Goal: Task Accomplishment & Management: Manage account settings

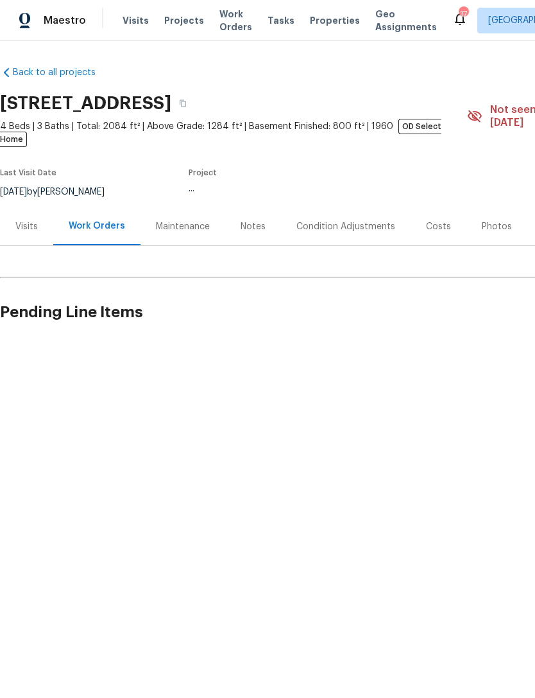
click at [487, 220] on div "Photos" at bounding box center [497, 226] width 30 height 13
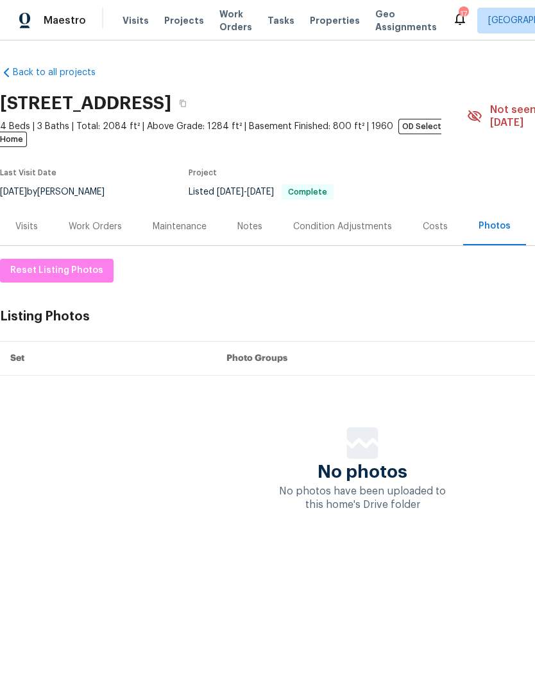
click at [492, 221] on div "Photos" at bounding box center [494, 226] width 63 height 38
click at [490, 220] on div "Photos" at bounding box center [495, 226] width 32 height 13
click at [500, 220] on div "Photos" at bounding box center [495, 226] width 32 height 13
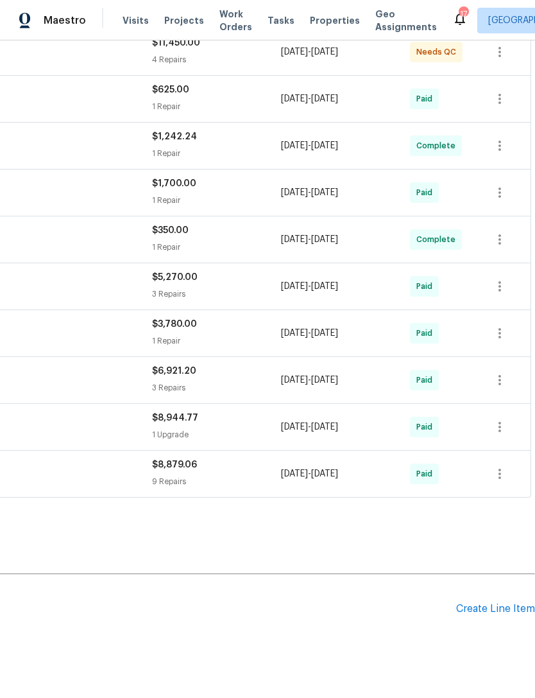
scroll to position [257, 190]
click at [498, 614] on div "Create Line Item" at bounding box center [495, 609] width 79 height 12
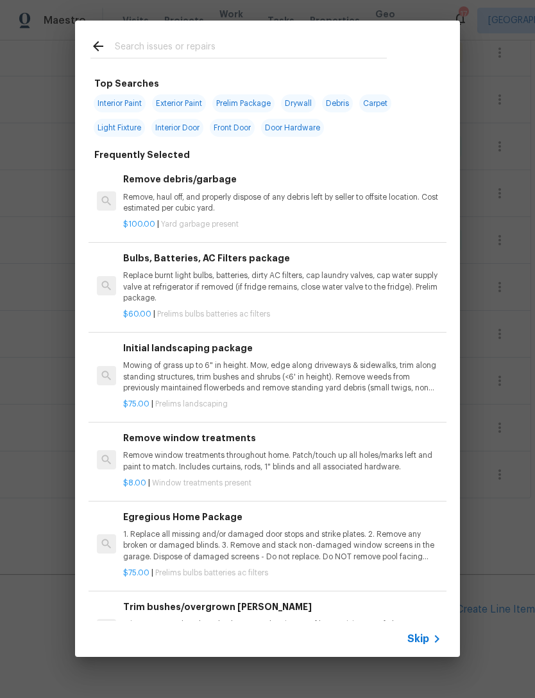
click at [166, 48] on input "text" at bounding box center [251, 48] width 272 height 19
type input "Concret"
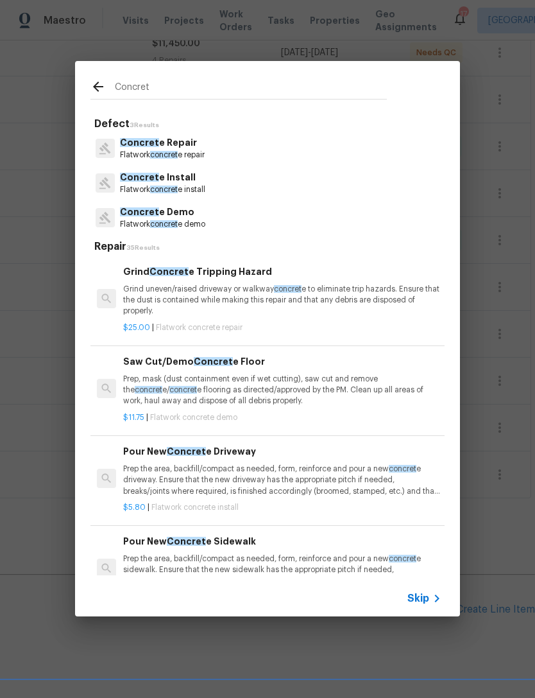
click at [211, 454] on h6 "Pour New Concret e Driveway" at bounding box center [282, 451] width 318 height 14
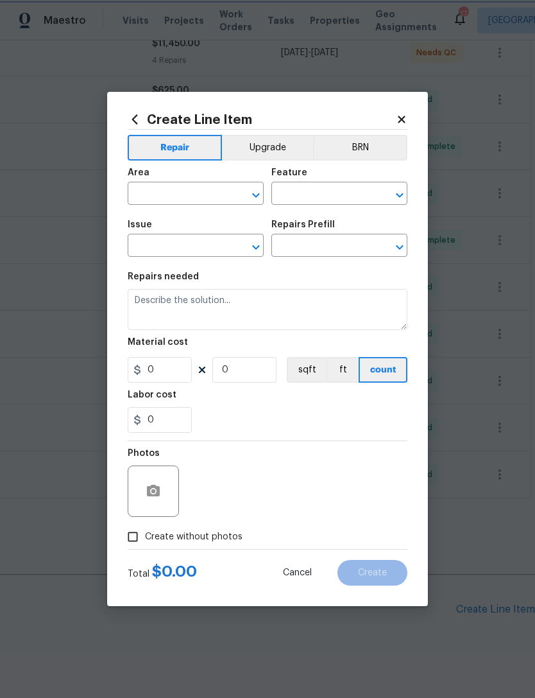
type input "Flatwork"
type input "Concrete Install"
type textarea "Prep the area, backfill/compact as needed, form, reinforce and pour a new concr…"
type input "1"
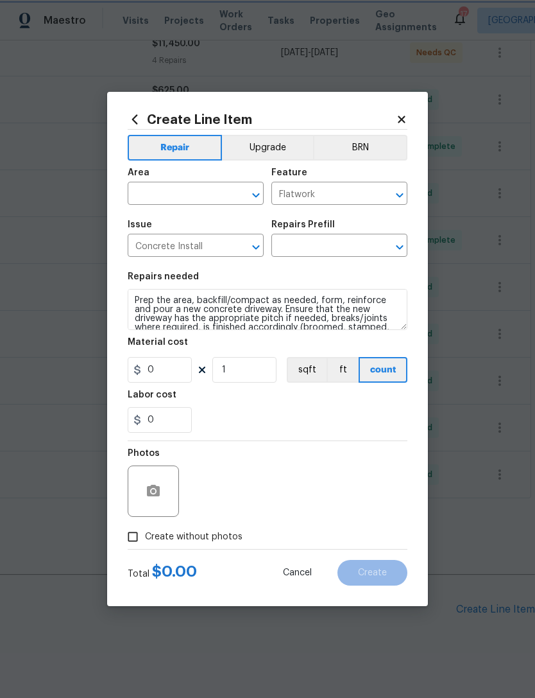
type input "Pour New Concrete Driveway $5.80"
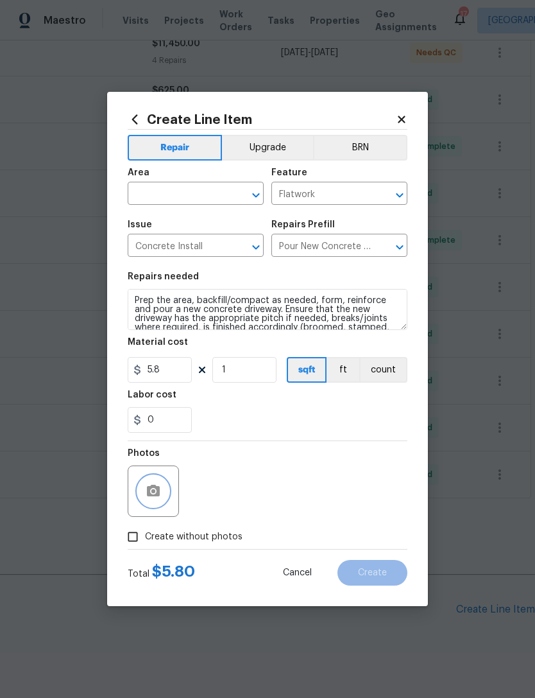
click at [164, 483] on button "button" at bounding box center [153, 491] width 31 height 31
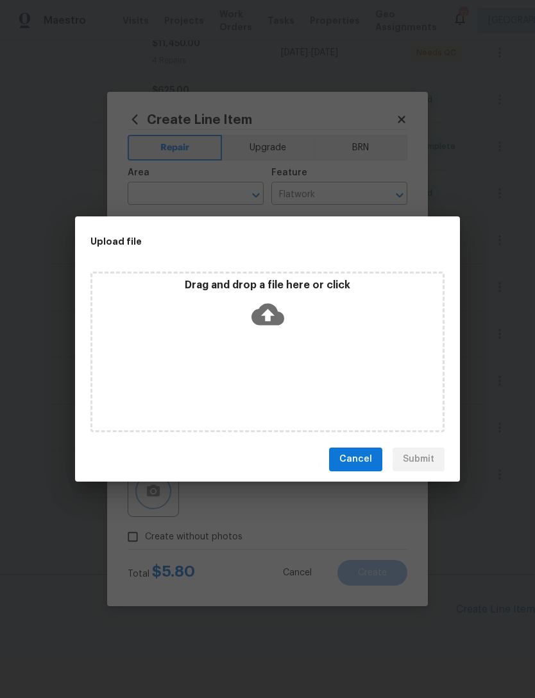
click at [314, 110] on div "Upload file Drag and drop a file here or click Cancel Submit" at bounding box center [267, 349] width 535 height 698
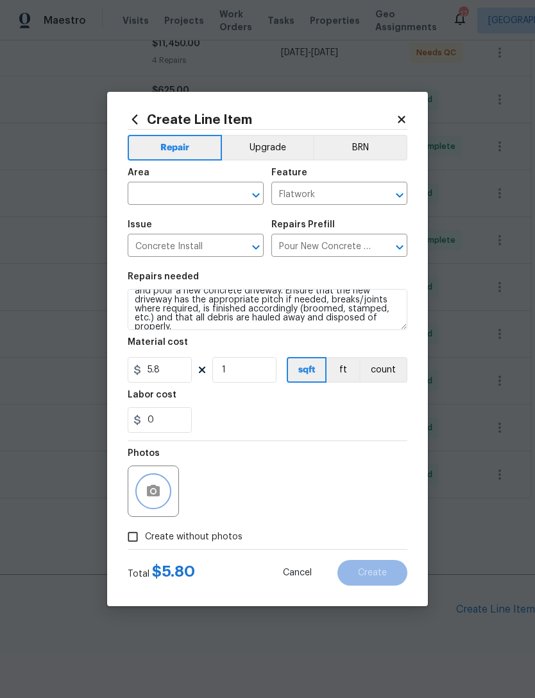
scroll to position [18, 0]
click at [175, 368] on input "5.8" at bounding box center [160, 370] width 64 height 26
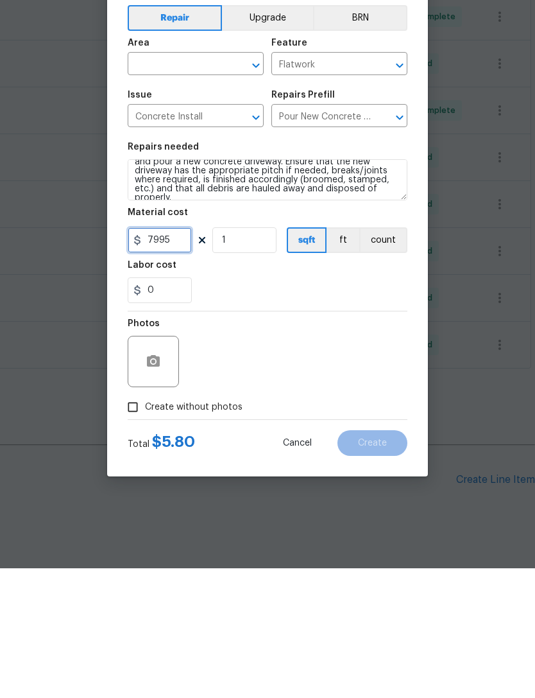
type input "7995"
click at [257, 441] on div "Photos" at bounding box center [268, 482] width 280 height 83
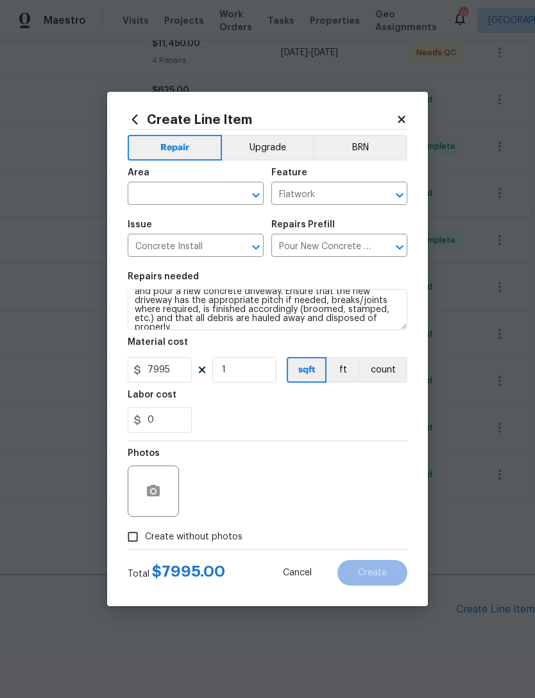
click at [136, 533] on input "Create without photos" at bounding box center [133, 536] width 24 height 24
checkbox input "true"
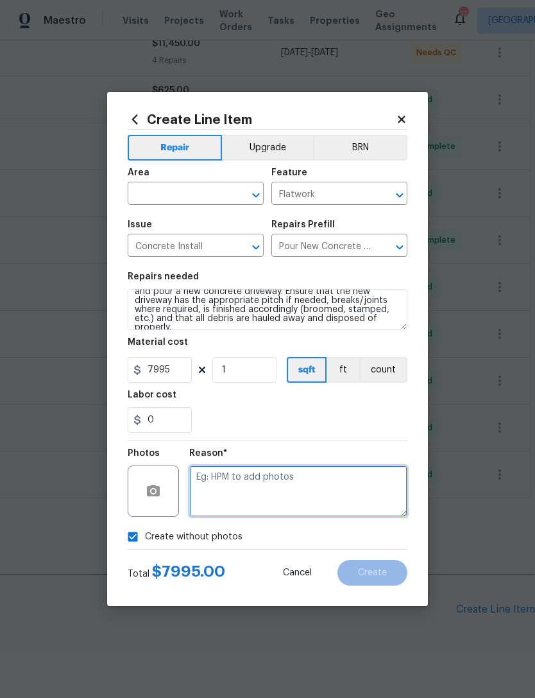
click at [260, 483] on textarea at bounding box center [298, 490] width 218 height 51
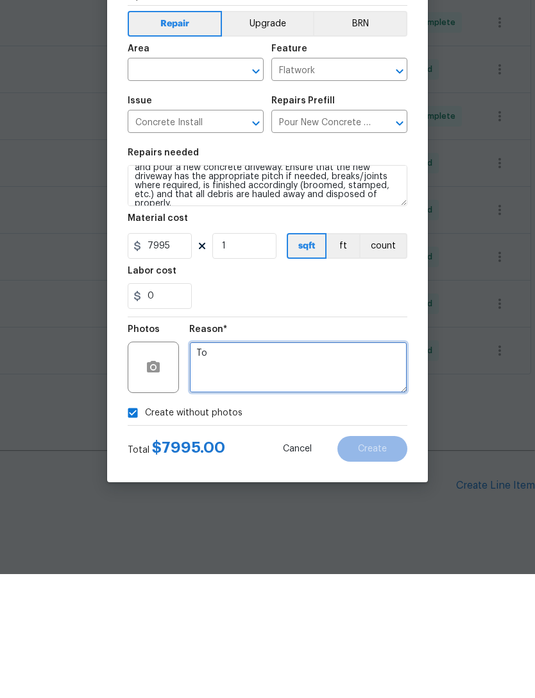
type textarea "T"
click at [256, 187] on icon "Open" at bounding box center [255, 194] width 15 height 15
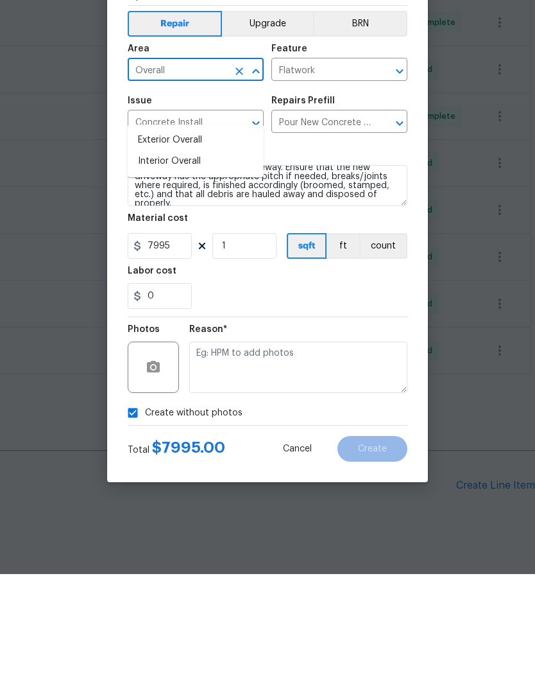
click at [188, 254] on li "Exterior Overall" at bounding box center [196, 264] width 136 height 21
type input "Exterior Overall"
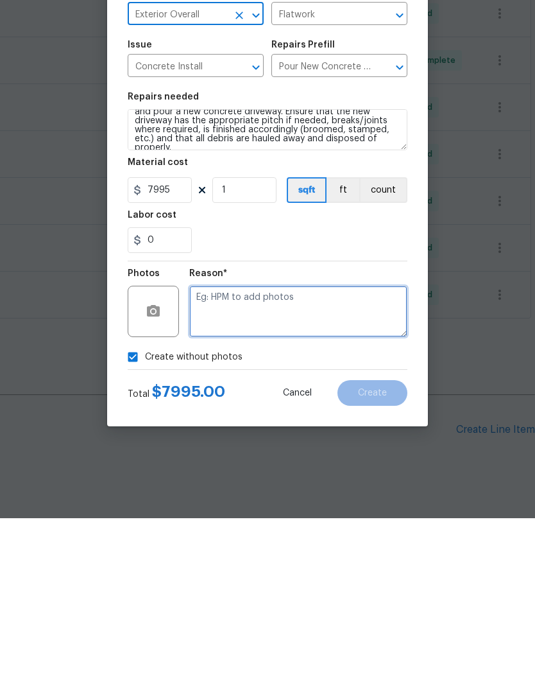
click at [265, 465] on textarea at bounding box center [298, 490] width 218 height 51
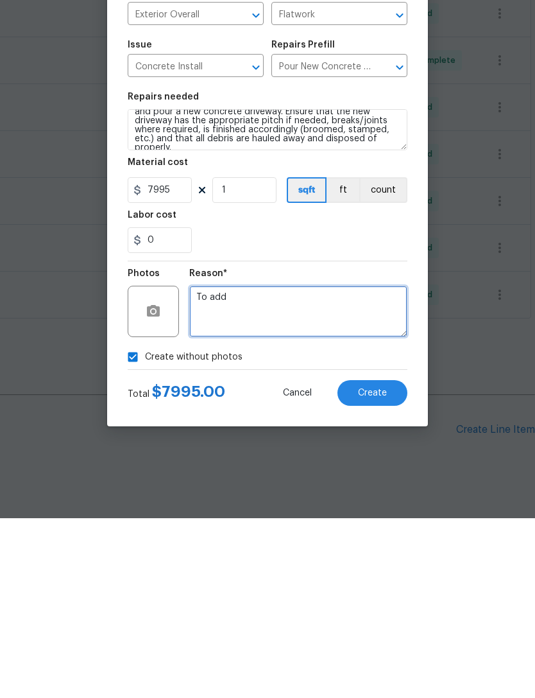
type textarea "To add"
click at [378, 568] on span "Create" at bounding box center [372, 573] width 29 height 10
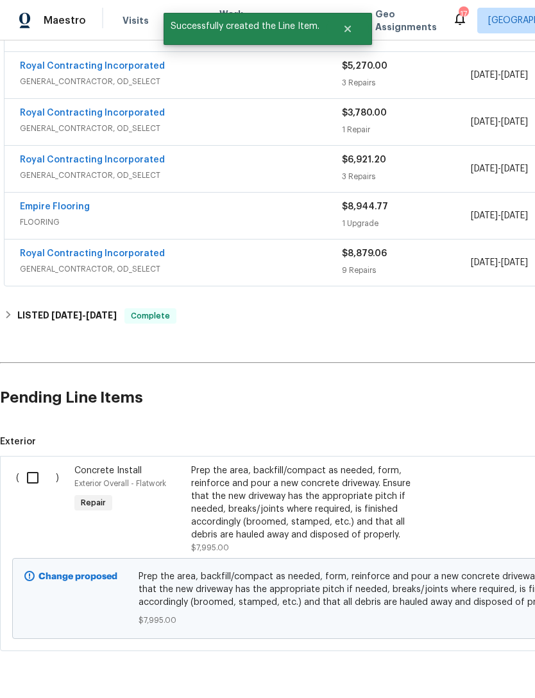
scroll to position [469, 0]
click at [45, 465] on input "checkbox" at bounding box center [37, 478] width 37 height 27
checkbox input "true"
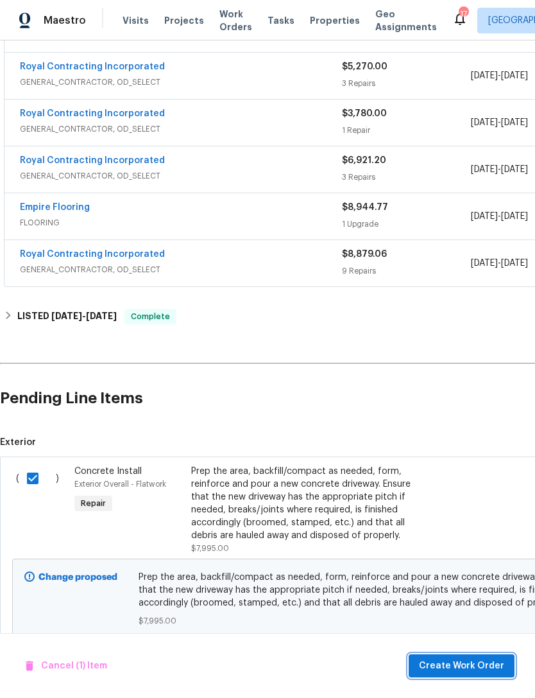
click at [485, 666] on span "Create Work Order" at bounding box center [461, 666] width 85 height 16
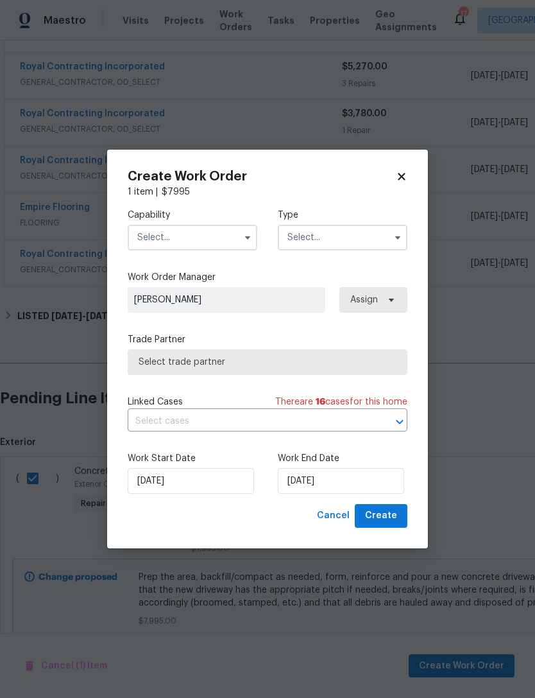
click at [237, 227] on input "text" at bounding box center [193, 238] width 130 height 26
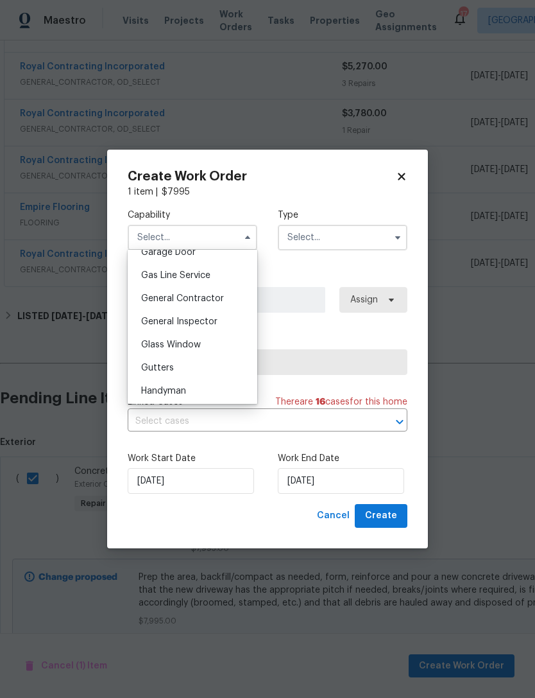
scroll to position [589, 0]
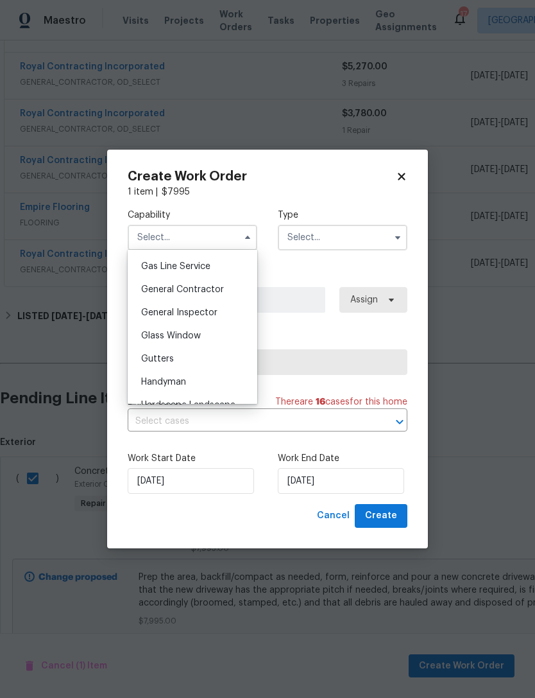
click at [202, 291] on span "General Contractor" at bounding box center [182, 289] width 83 height 9
type input "General Contractor"
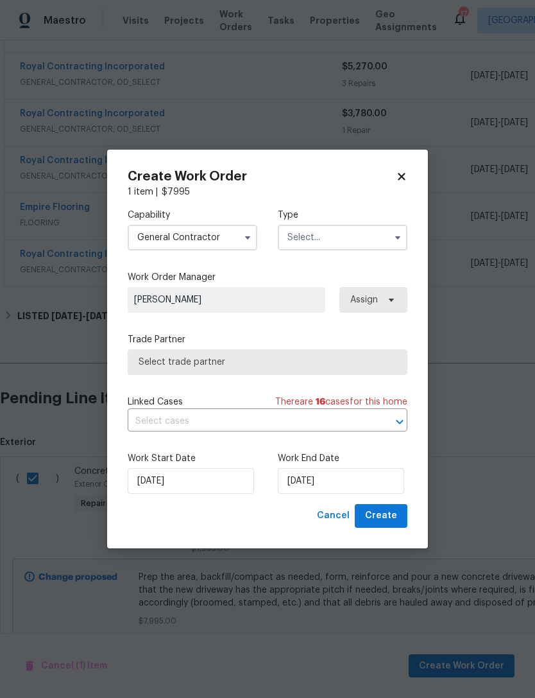
click at [375, 236] on input "text" at bounding box center [343, 238] width 130 height 26
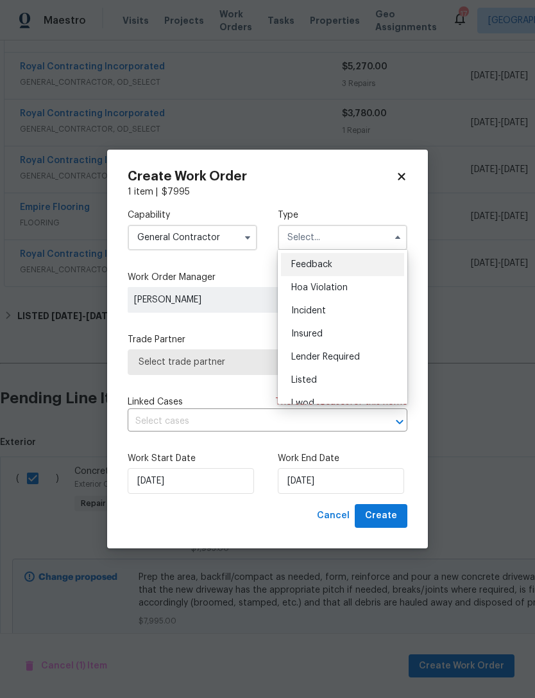
click at [315, 378] on span "Listed" at bounding box center [304, 380] width 26 height 9
type input "Listed"
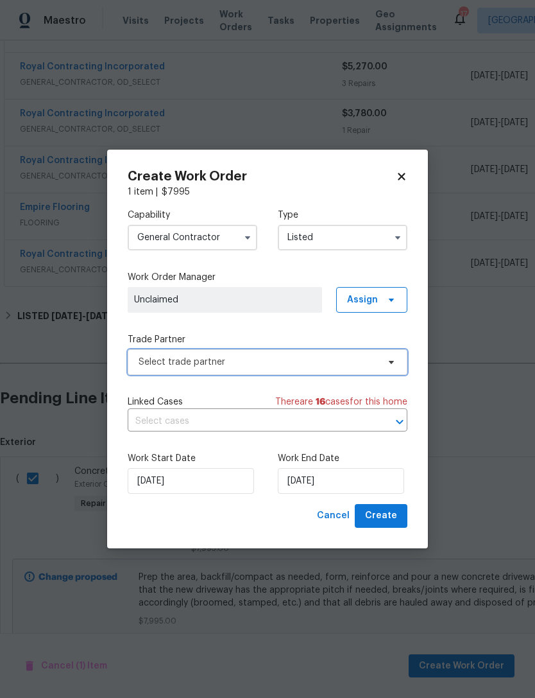
click at [302, 363] on span "Select trade partner" at bounding box center [258, 362] width 239 height 13
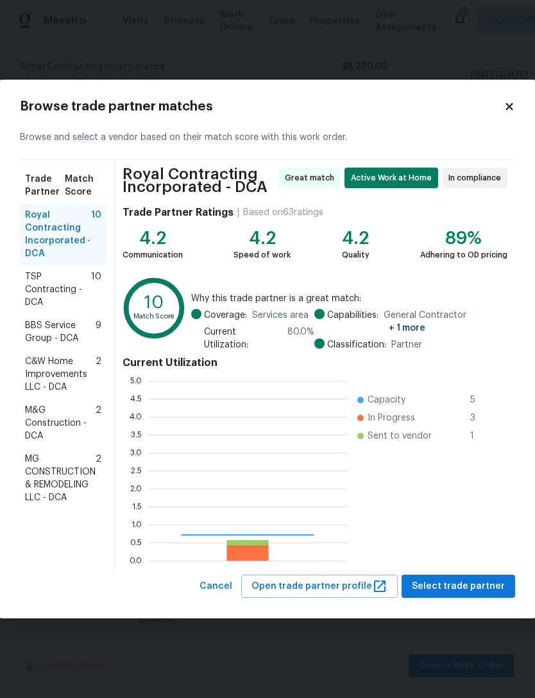
scroll to position [180, 199]
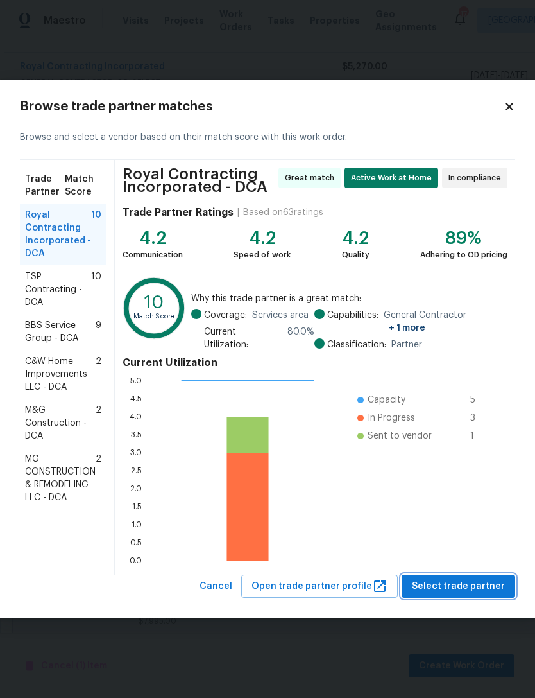
click at [481, 578] on span "Select trade partner" at bounding box center [458, 586] width 93 height 16
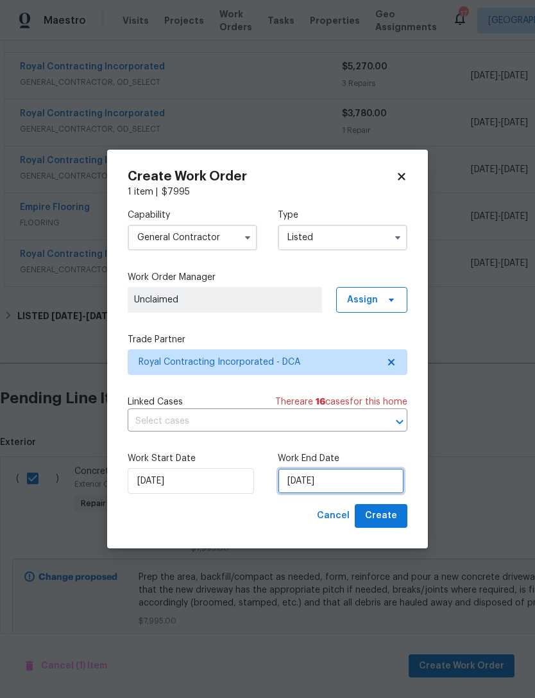
click at [346, 475] on input "9/14/2025" at bounding box center [341, 481] width 126 height 26
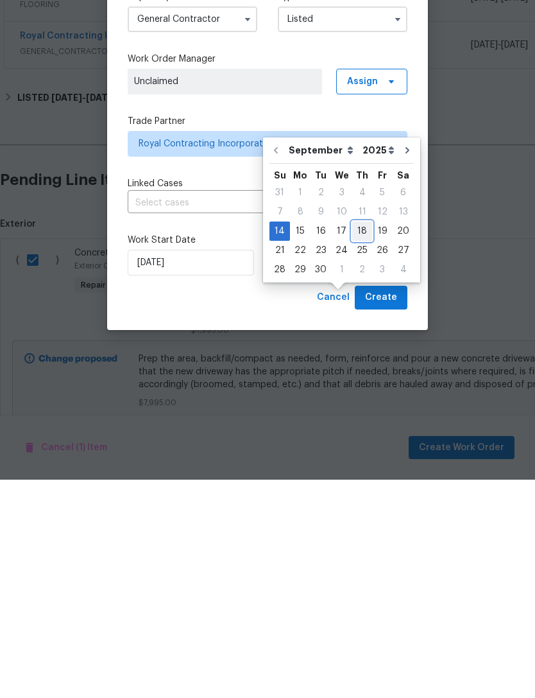
click at [359, 440] on div "18" at bounding box center [362, 449] width 20 height 18
type input "9/18/2025"
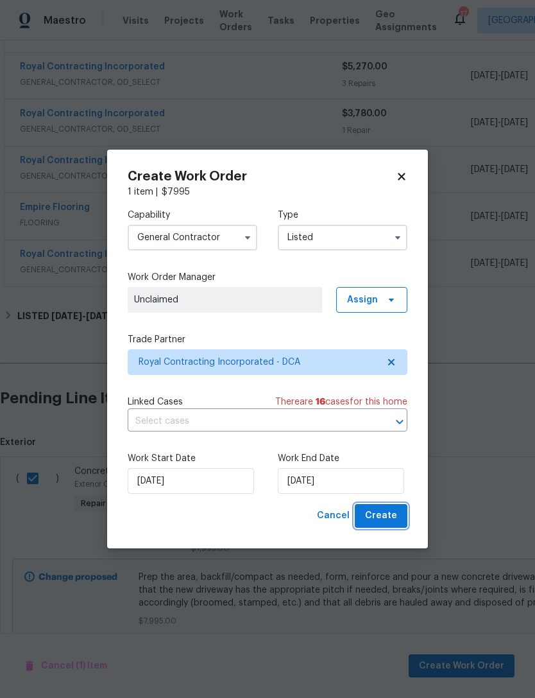
click at [391, 515] on span "Create" at bounding box center [381, 516] width 32 height 16
checkbox input "false"
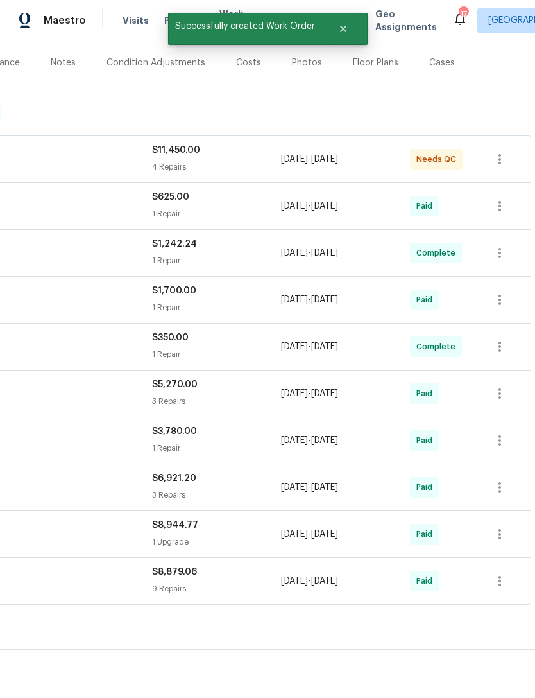
scroll to position [150, 190]
click at [509, 144] on button "button" at bounding box center [500, 159] width 31 height 31
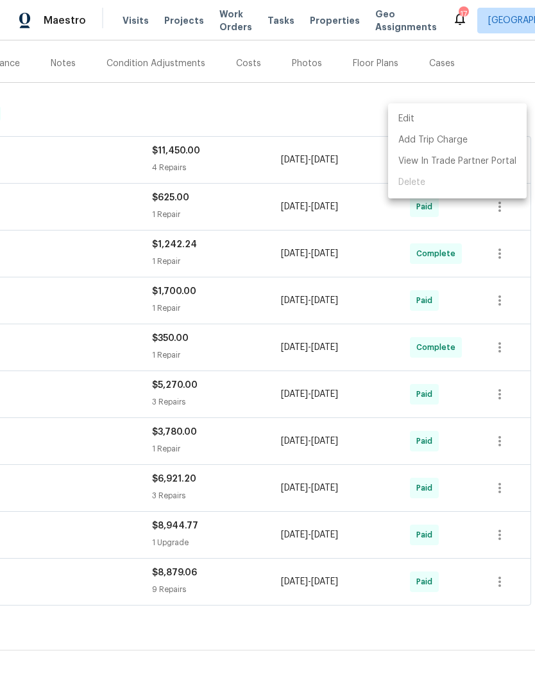
click at [232, 114] on div at bounding box center [267, 349] width 535 height 698
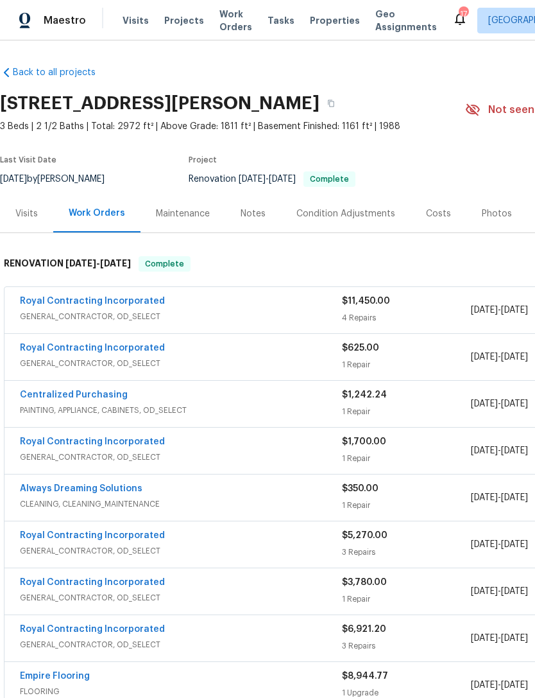
scroll to position [0, 0]
click at [149, 297] on link "Royal Contracting Incorporated" at bounding box center [92, 301] width 145 height 9
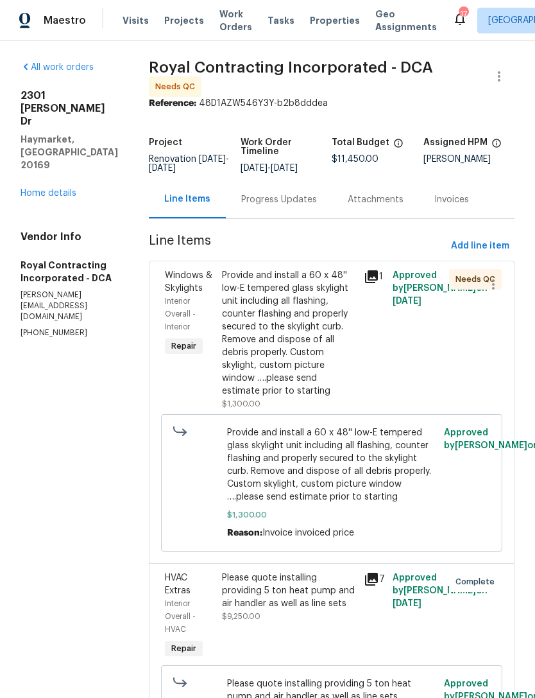
click at [379, 270] on icon at bounding box center [371, 276] width 15 height 15
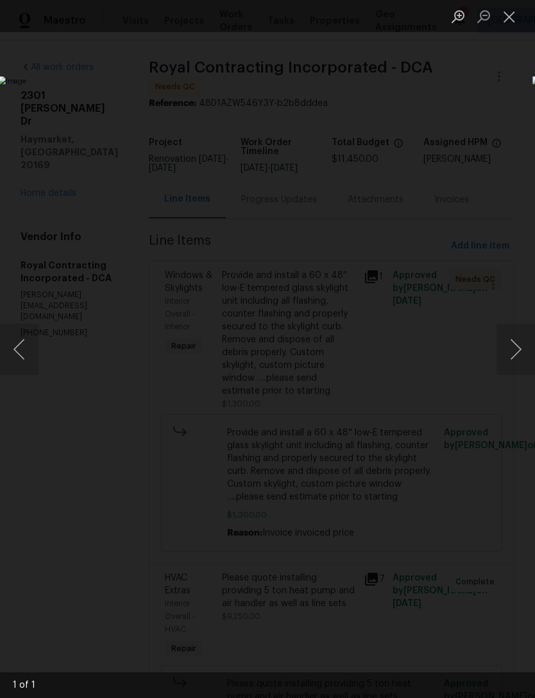
click at [523, 345] on button "Next image" at bounding box center [516, 349] width 39 height 51
click at [520, 345] on button "Next image" at bounding box center [516, 349] width 39 height 51
click at [30, 345] on button "Previous image" at bounding box center [19, 349] width 39 height 51
click at [515, 19] on button "Close lightbox" at bounding box center [510, 16] width 26 height 22
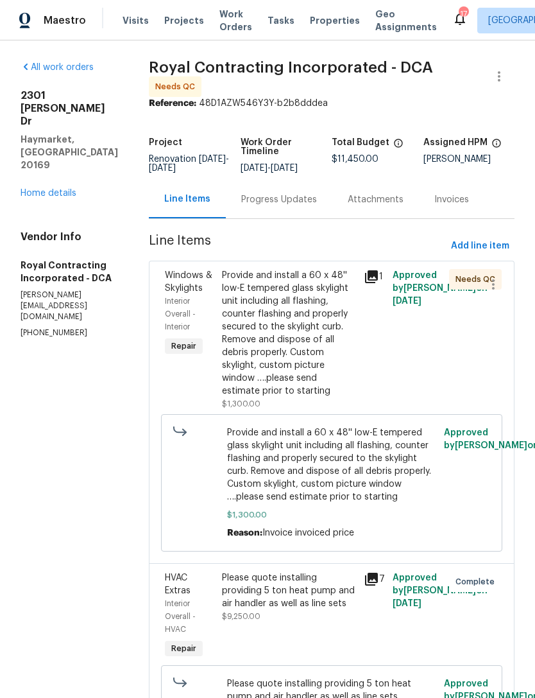
click at [293, 346] on div "Provide and install a 60 x 48'' low-E tempered glass skylight unit including al…" at bounding box center [289, 333] width 135 height 128
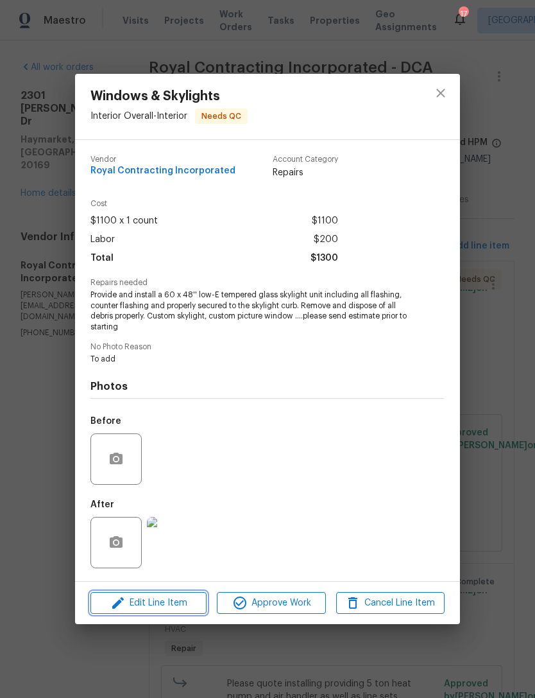
click at [173, 603] on span "Edit Line Item" at bounding box center [148, 603] width 108 height 16
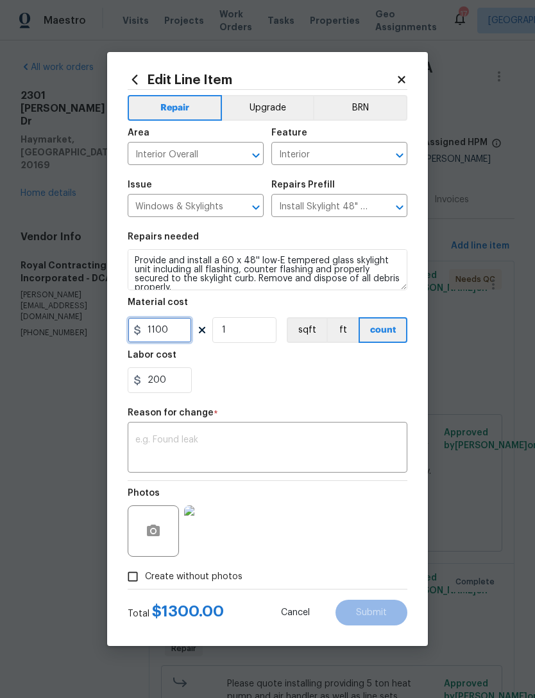
click at [177, 335] on input "1100" at bounding box center [160, 330] width 64 height 26
type input "2300"
click at [335, 388] on div "200" at bounding box center [268, 380] width 280 height 26
click at [205, 449] on textarea at bounding box center [267, 448] width 264 height 27
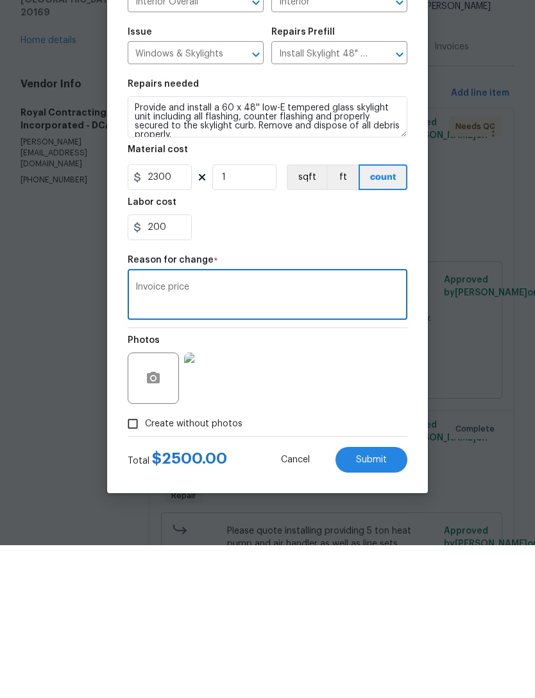
type textarea "Invoice price"
click at [375, 608] on span "Submit" at bounding box center [371, 613] width 31 height 10
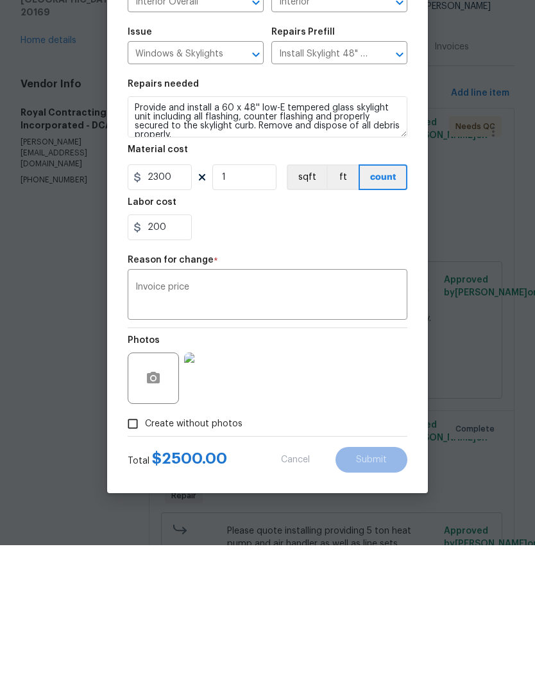
scroll to position [41, 0]
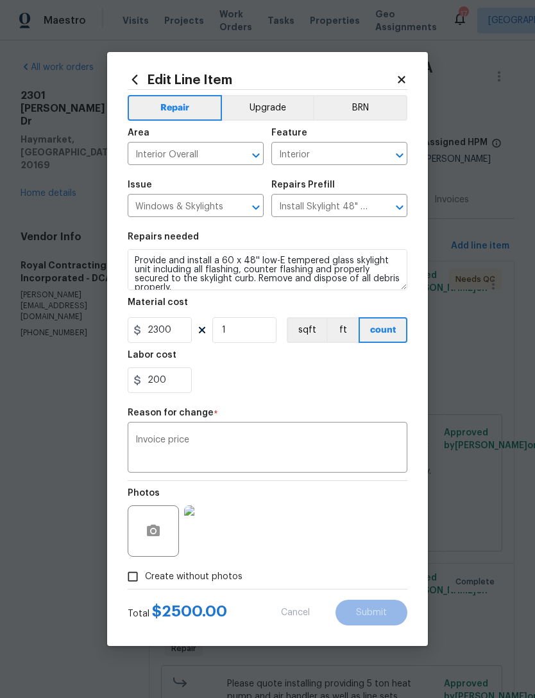
type input "1100"
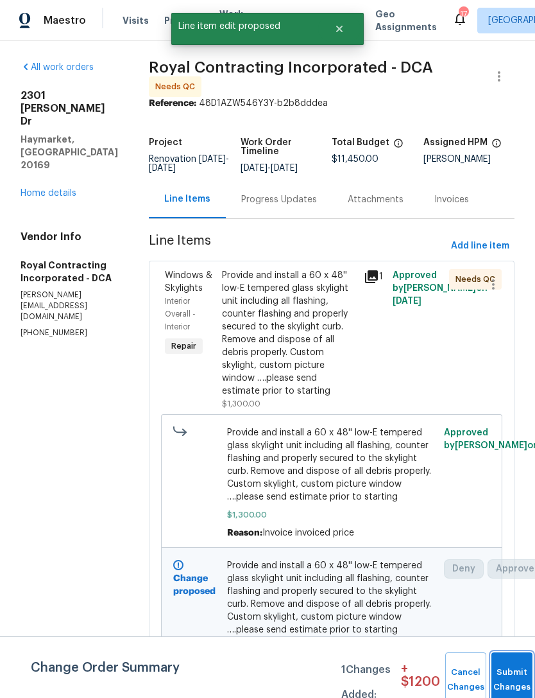
click at [503, 678] on span "Submit Changes" at bounding box center [512, 680] width 28 height 30
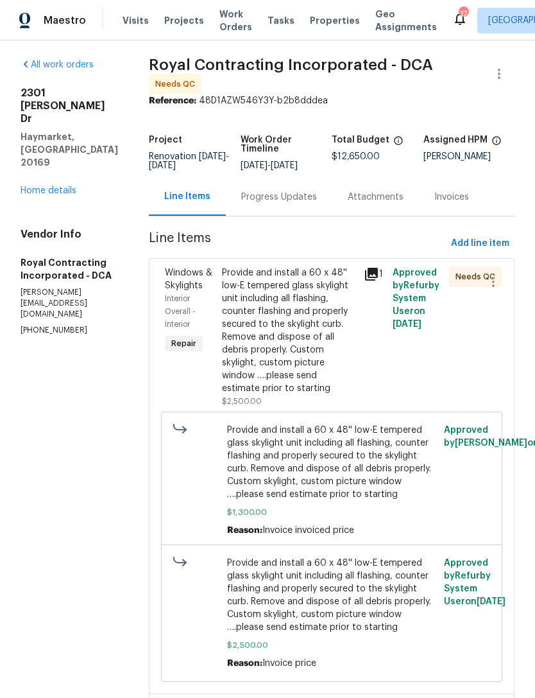
scroll to position [1, 0]
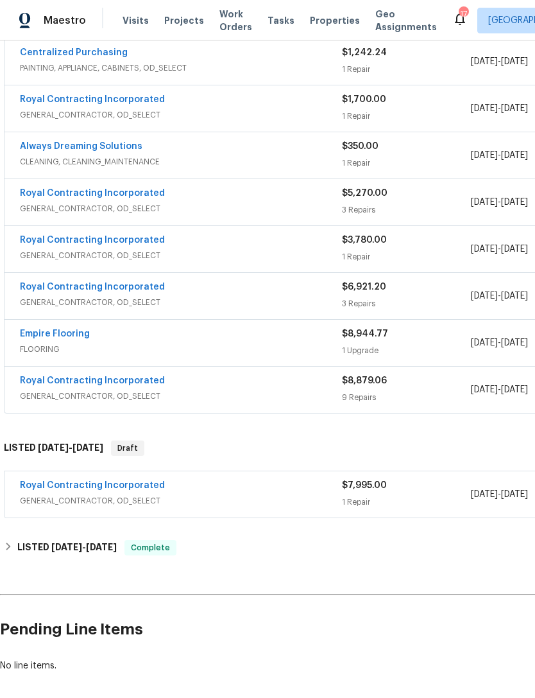
scroll to position [89, 0]
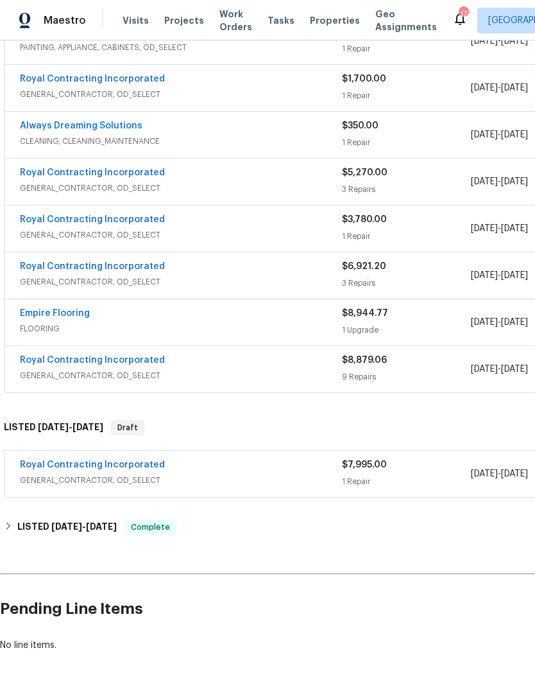
scroll to position [362, 0]
click at [243, 471] on div "Royal Contracting Incorporated" at bounding box center [181, 466] width 322 height 15
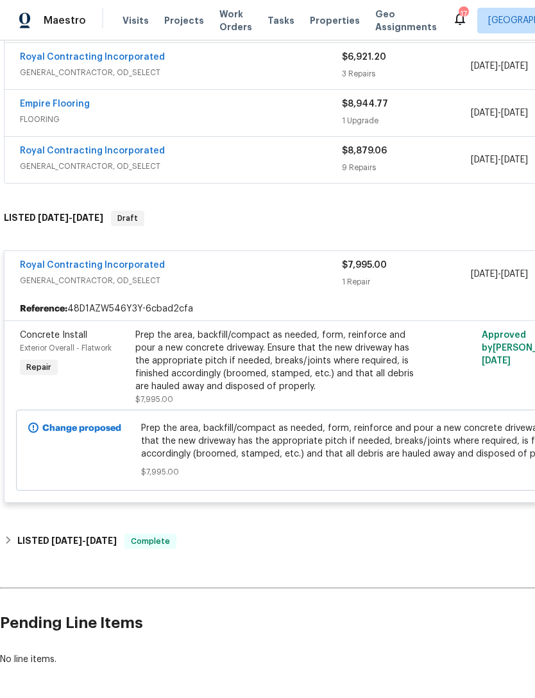
scroll to position [573, 0]
click at [236, 440] on span "Prep the area, backfill/compact as needed, form, reinforce and pour a new concr…" at bounding box center [363, 440] width 444 height 39
click at [251, 365] on div "Prep the area, backfill/compact as needed, form, reinforce and pour a new concr…" at bounding box center [275, 360] width 281 height 64
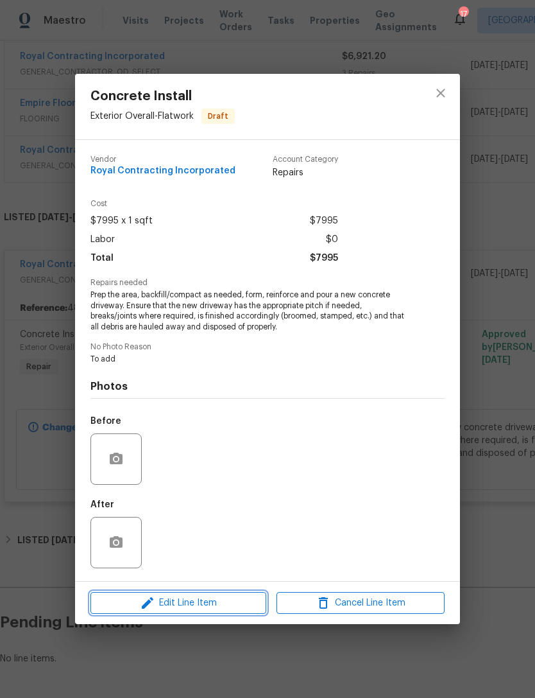
click at [221, 606] on span "Edit Line Item" at bounding box center [178, 603] width 168 height 16
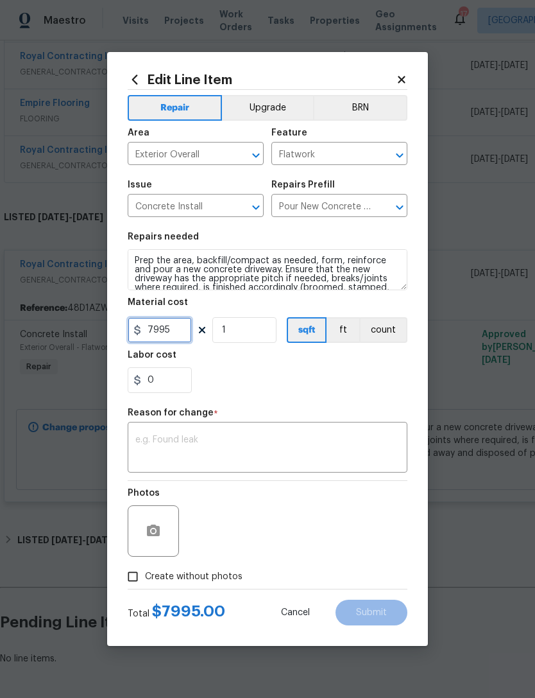
click at [178, 331] on input "7995" at bounding box center [160, 330] width 64 height 26
type input "7985"
click at [220, 444] on textarea at bounding box center [267, 448] width 264 height 27
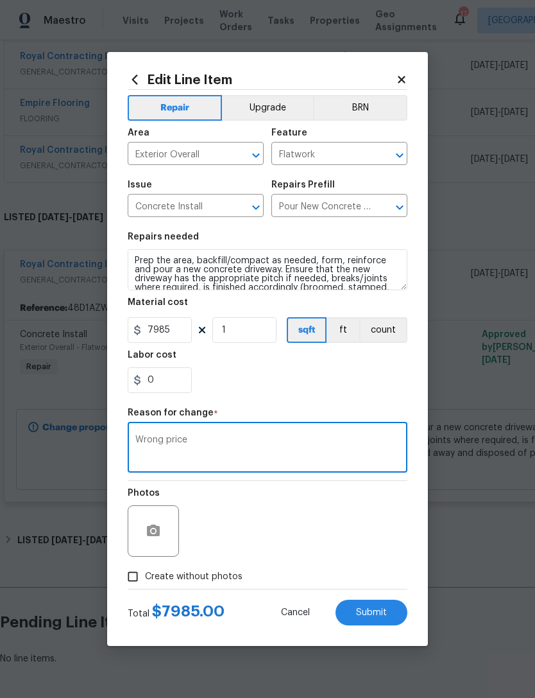
type textarea "Wrong price"
click at [372, 618] on span "Submit" at bounding box center [371, 613] width 31 height 10
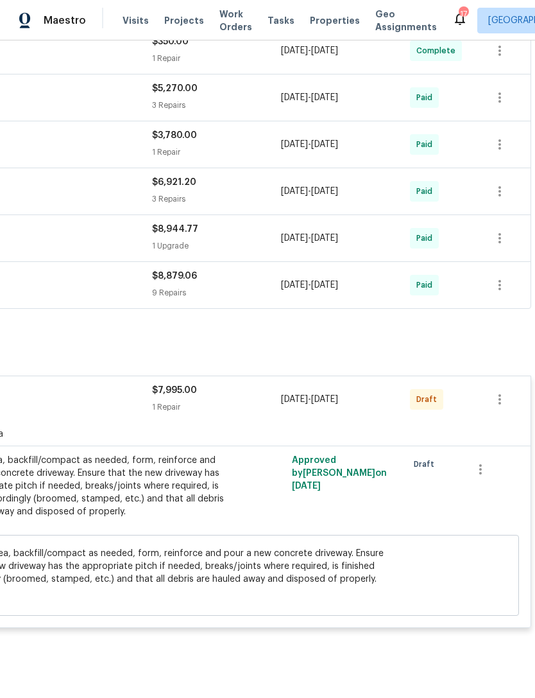
scroll to position [445, 190]
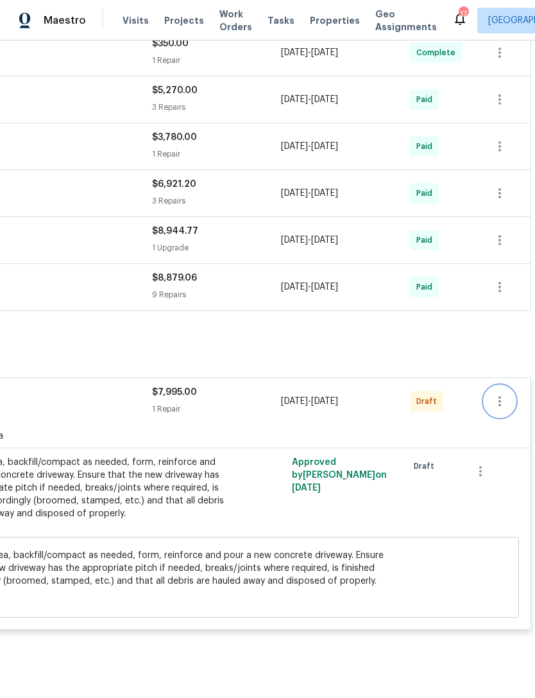
click at [503, 402] on icon "button" at bounding box center [499, 401] width 15 height 15
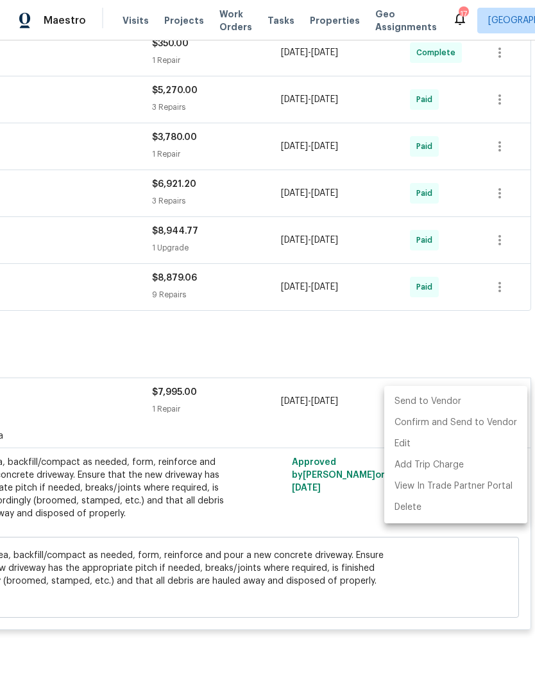
click at [431, 401] on li "Send to Vendor" at bounding box center [456, 401] width 143 height 21
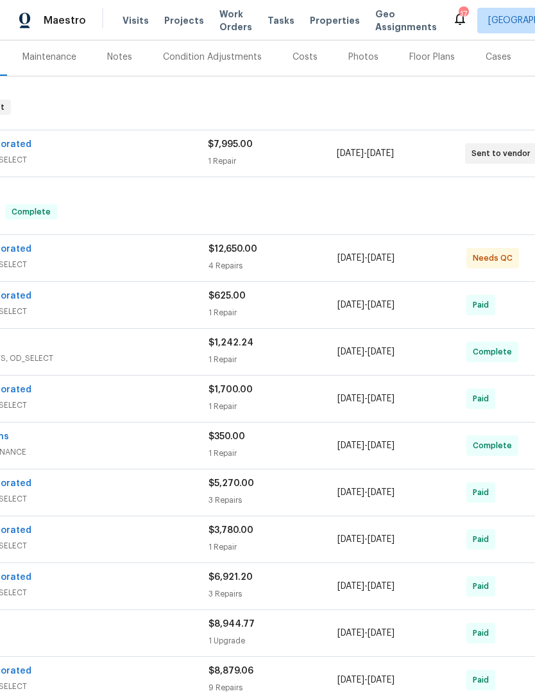
scroll to position [157, 130]
